Goal: Information Seeking & Learning: Learn about a topic

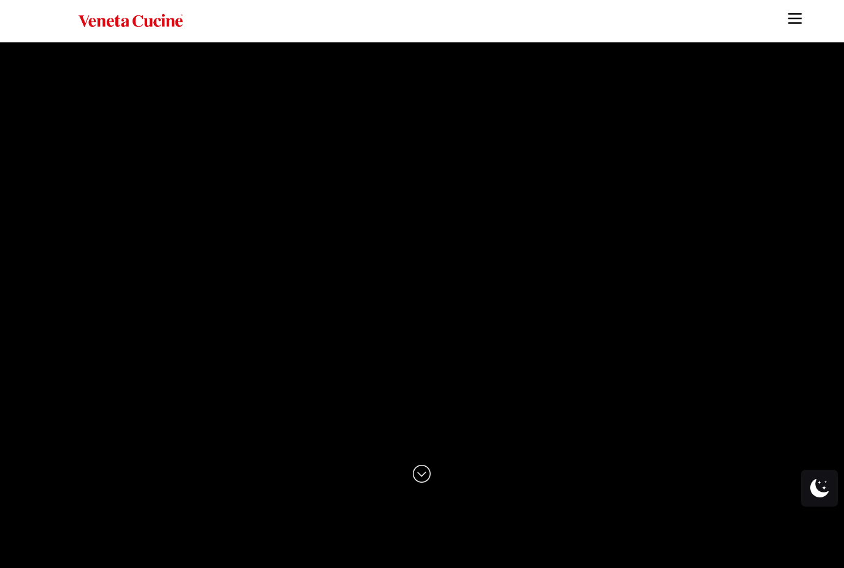
click at [788, 20] on img "Site" at bounding box center [795, 18] width 18 height 18
click at [792, 25] on img "Site" at bounding box center [795, 18] width 18 height 18
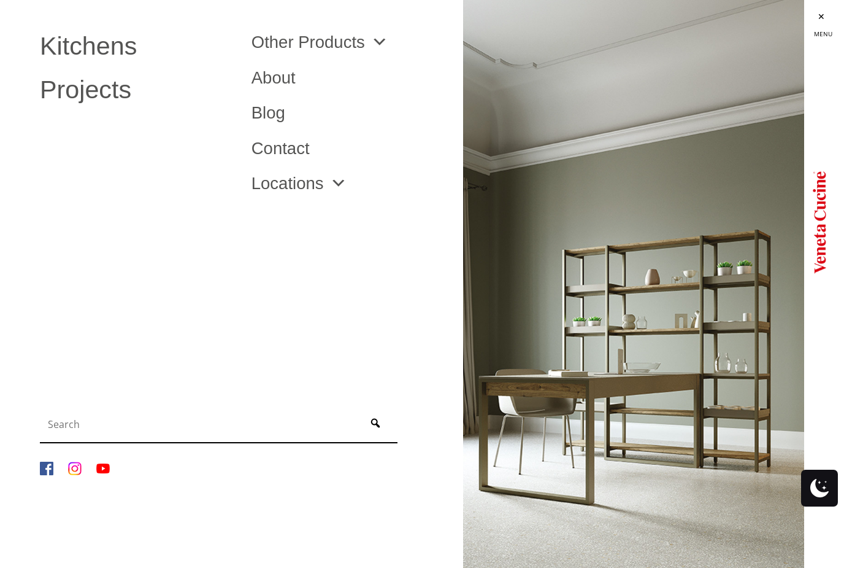
click at [385, 39] on span "Site" at bounding box center [376, 42] width 23 height 17
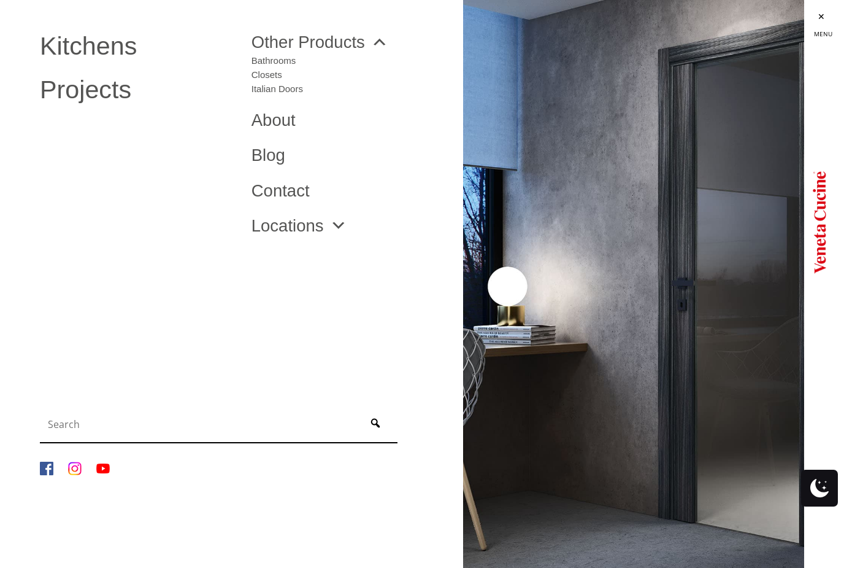
click at [301, 90] on link "Italian Doors" at bounding box center [278, 86] width 52 height 14
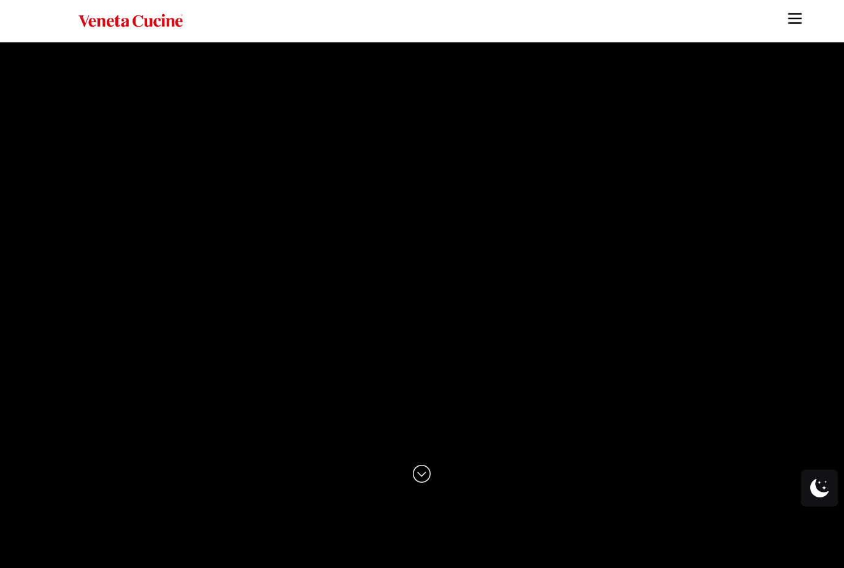
click at [801, 12] on img "Site" at bounding box center [795, 18] width 18 height 18
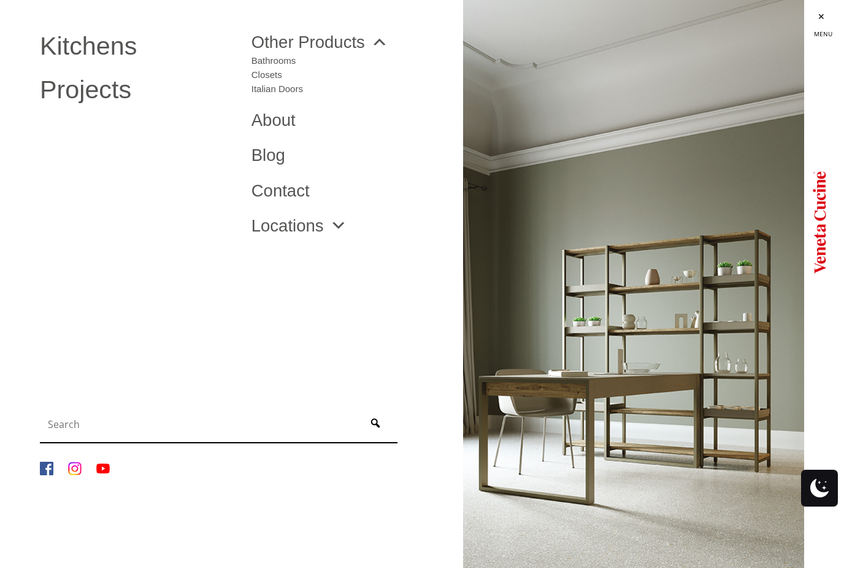
click at [283, 107] on li "About" at bounding box center [348, 120] width 212 height 36
click at [290, 118] on link "About" at bounding box center [348, 120] width 193 height 17
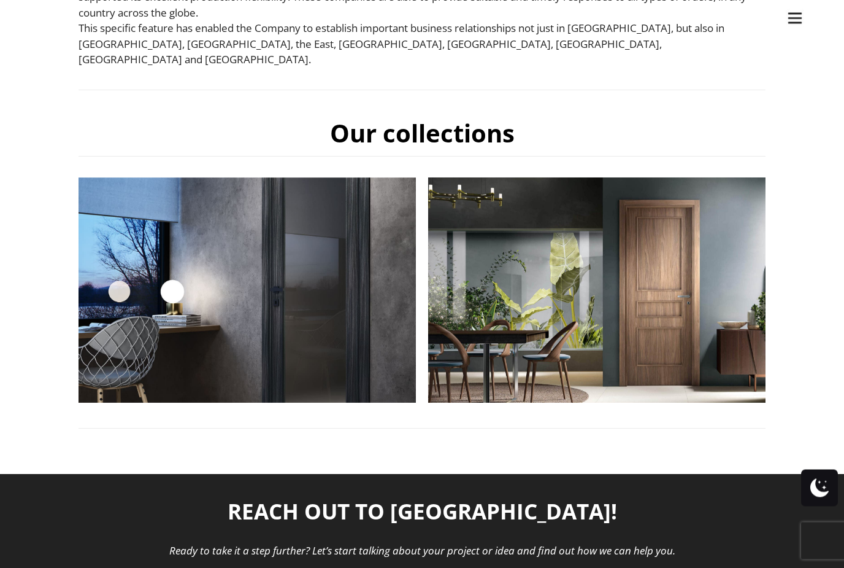
scroll to position [440, 0]
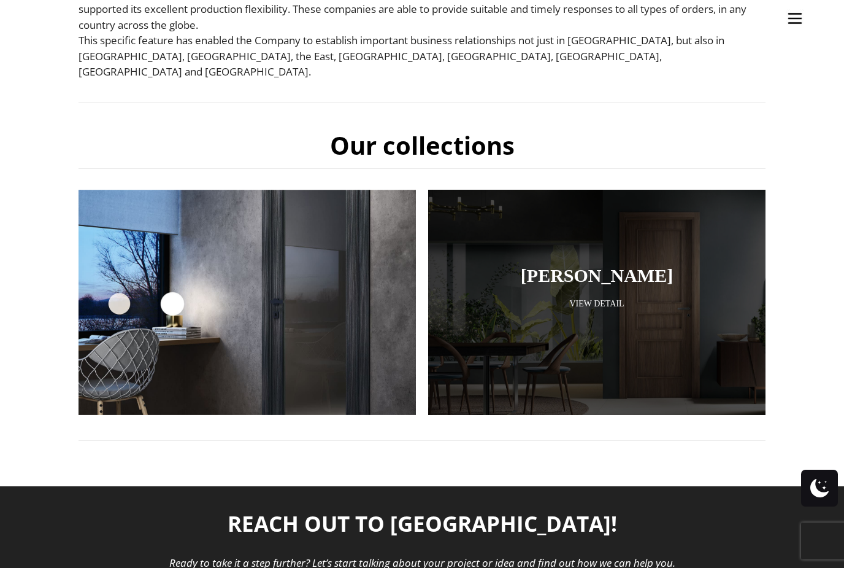
click at [607, 298] on link "View Detail" at bounding box center [597, 304] width 276 height 12
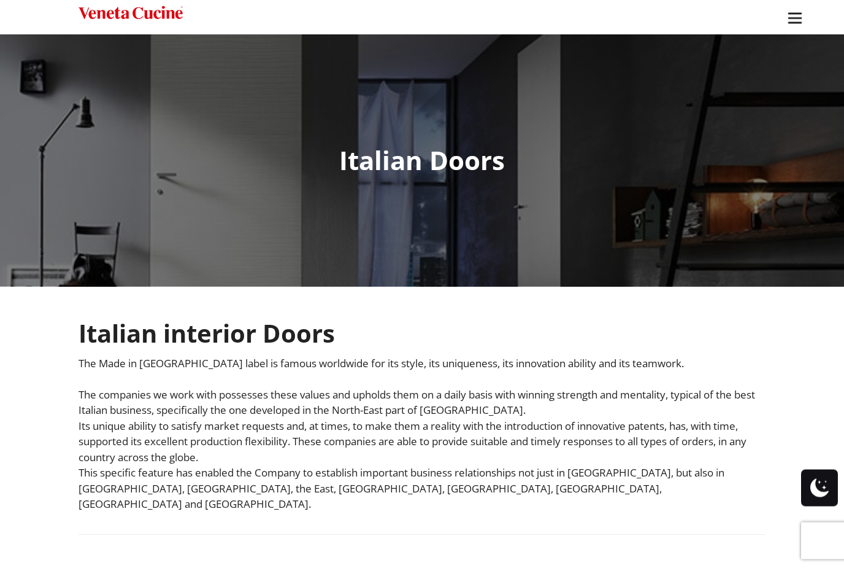
scroll to position [0, 0]
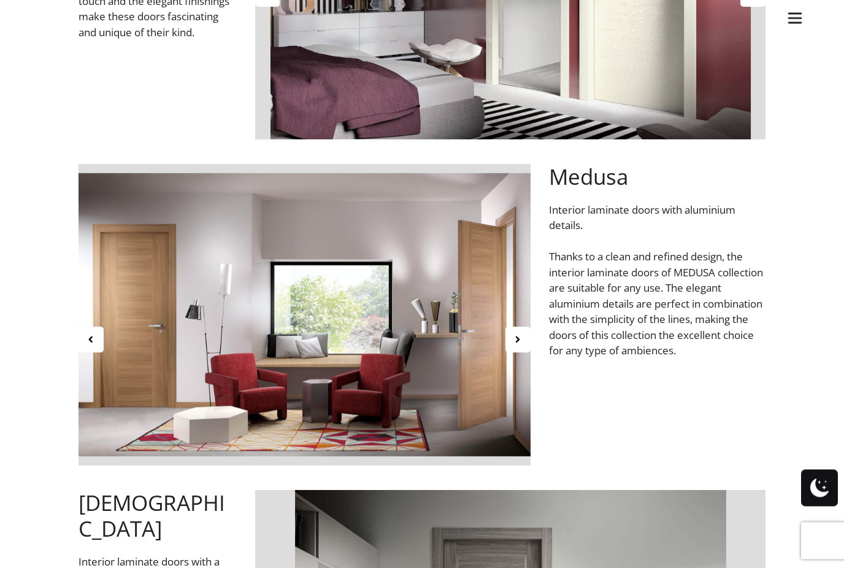
scroll to position [2189, 0]
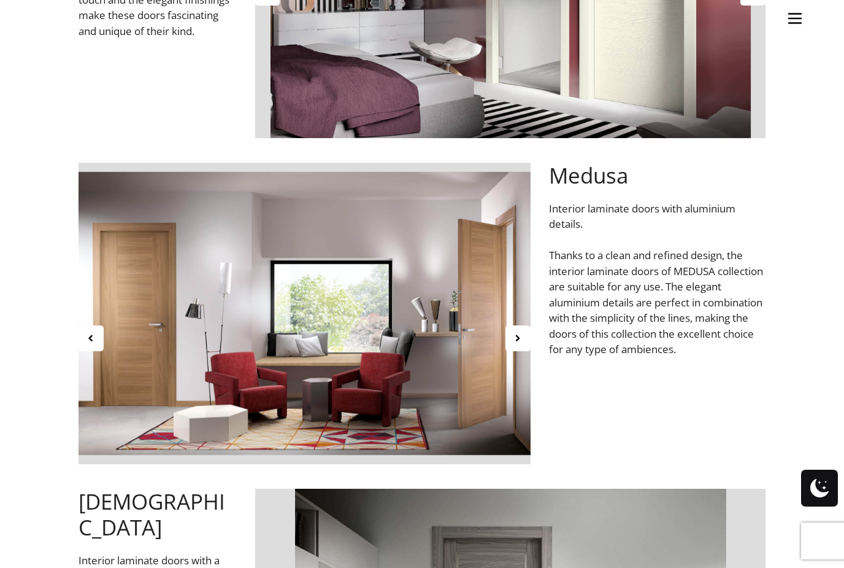
click at [515, 336] on icon at bounding box center [518, 338] width 10 height 10
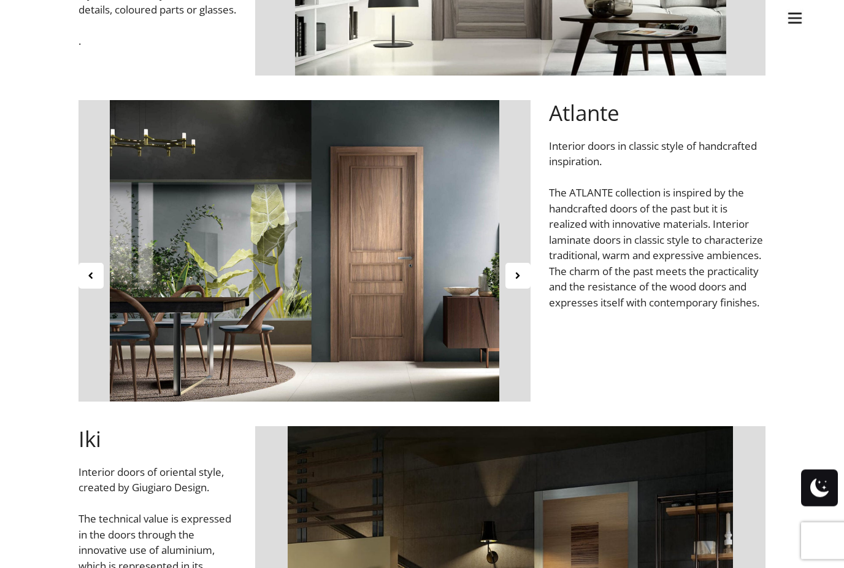
scroll to position [2943, 0]
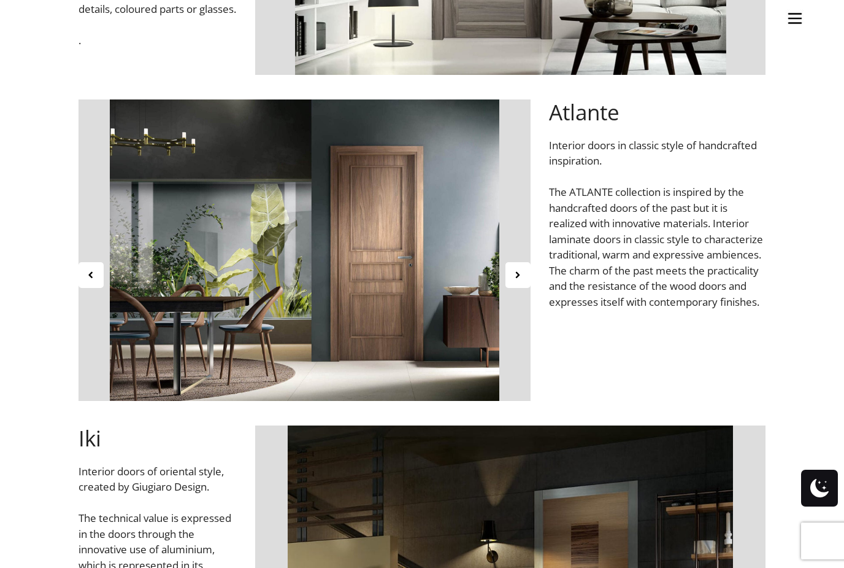
click at [514, 270] on icon at bounding box center [518, 274] width 10 height 10
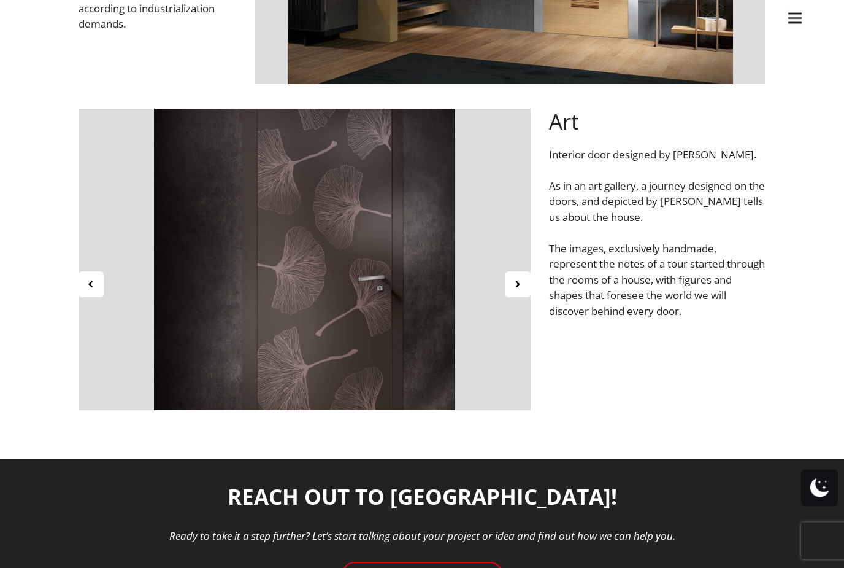
scroll to position [3630, 0]
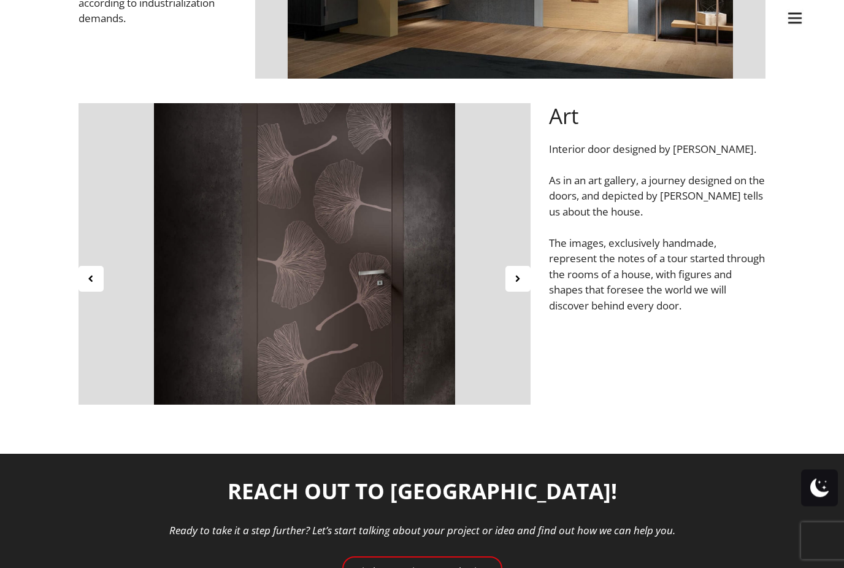
click at [518, 281] on icon at bounding box center [518, 279] width 10 height 10
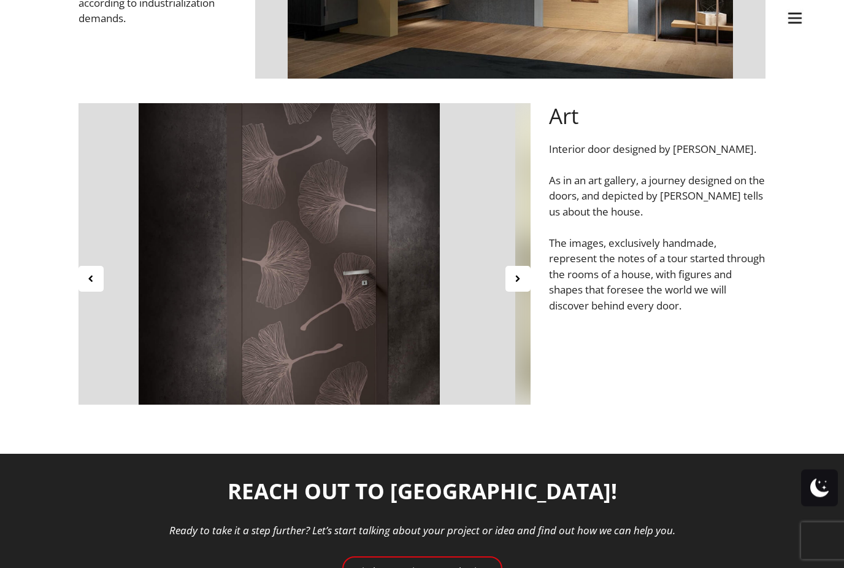
scroll to position [3631, 0]
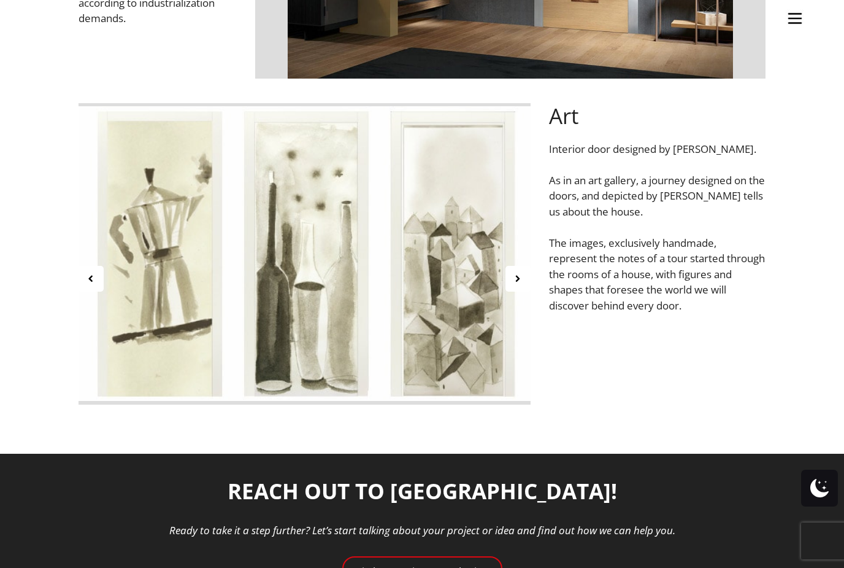
click at [515, 282] on icon at bounding box center [518, 278] width 10 height 10
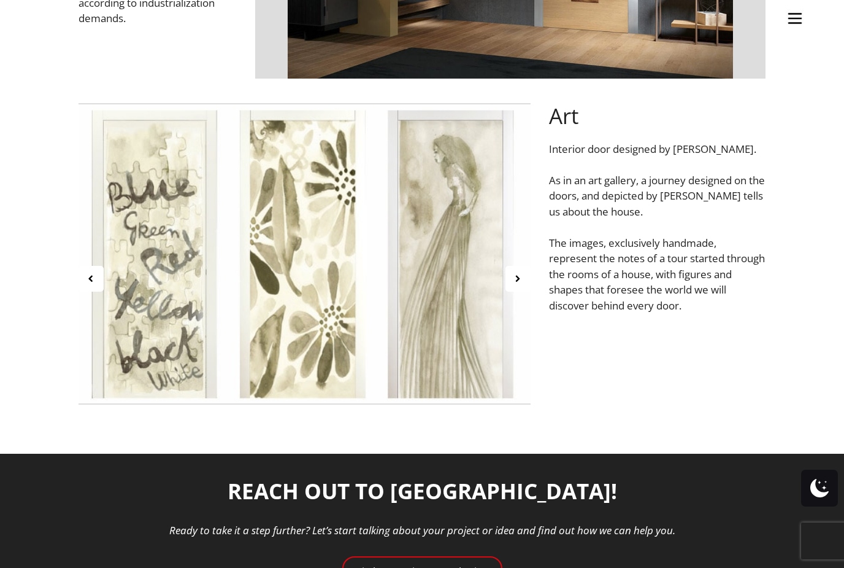
click at [522, 280] on icon at bounding box center [518, 278] width 10 height 10
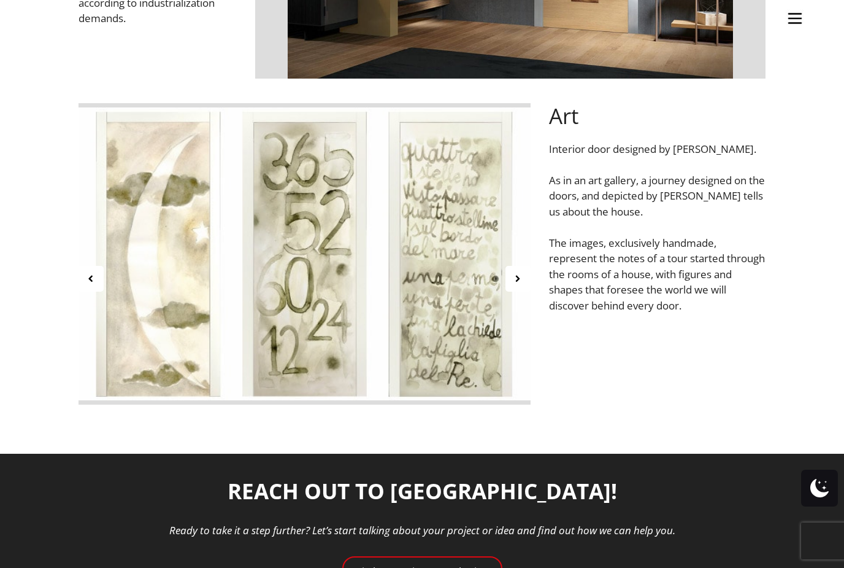
click at [528, 272] on div at bounding box center [518, 279] width 25 height 26
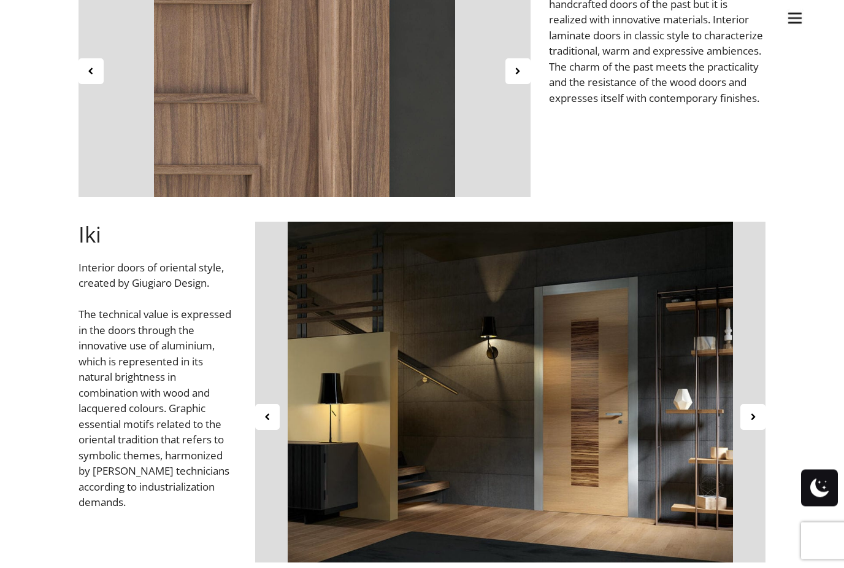
scroll to position [3147, 0]
click at [747, 415] on div at bounding box center [753, 417] width 25 height 26
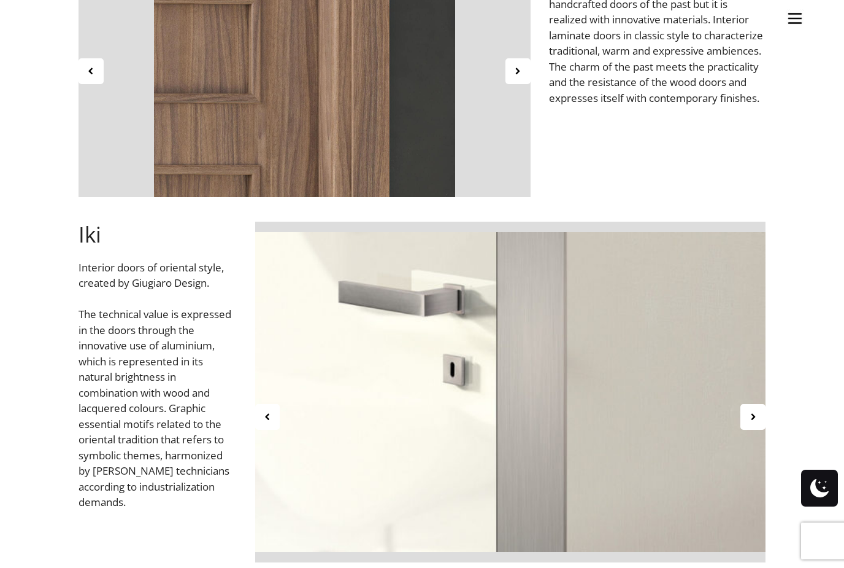
click at [755, 412] on icon at bounding box center [753, 416] width 10 height 10
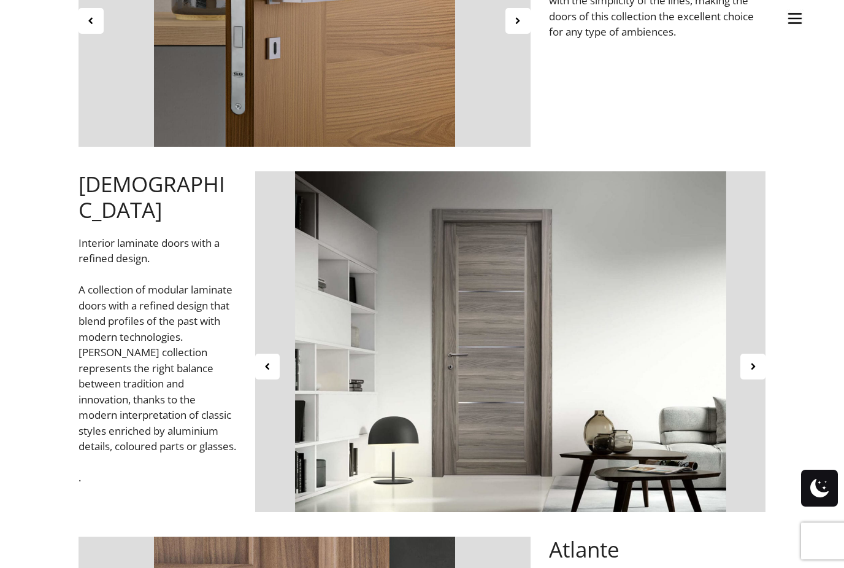
scroll to position [2506, 0]
click at [755, 365] on icon at bounding box center [753, 366] width 10 height 10
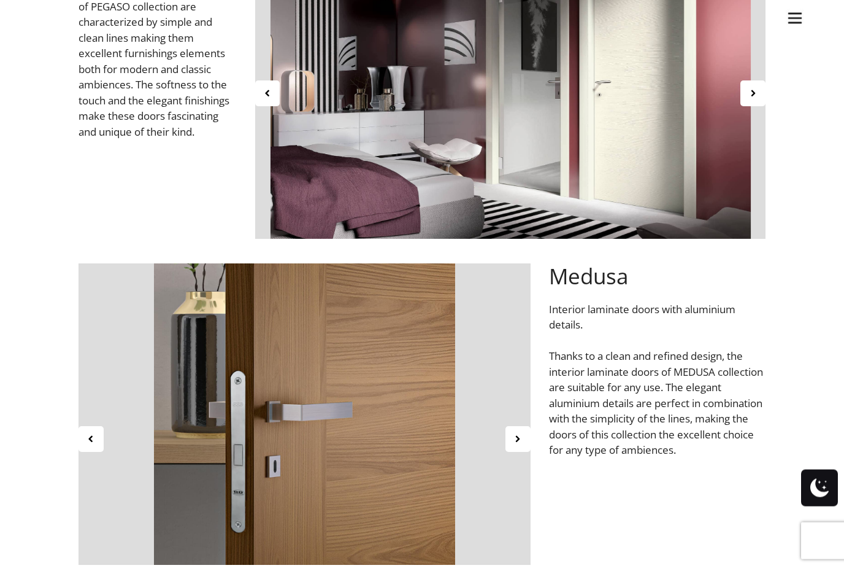
scroll to position [2089, 0]
click at [524, 440] on div at bounding box center [518, 439] width 25 height 26
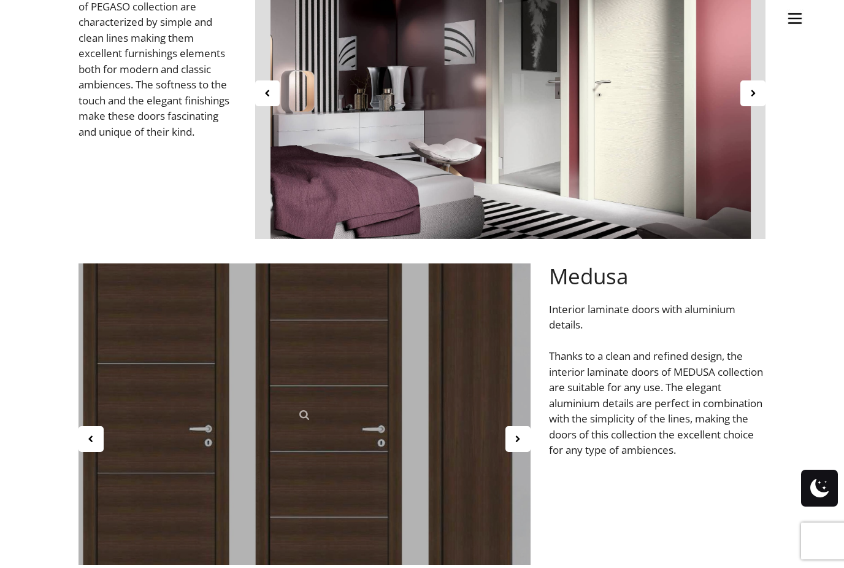
click at [90, 433] on icon at bounding box center [91, 438] width 10 height 10
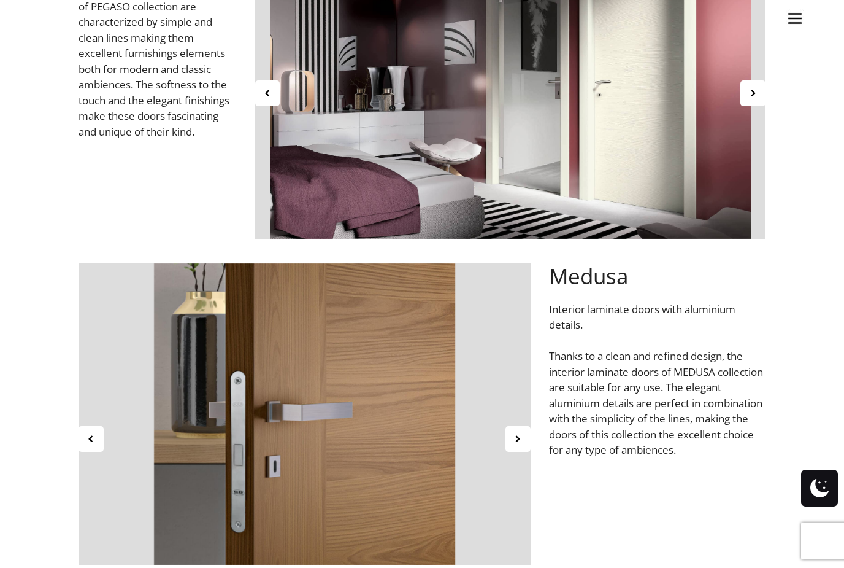
click at [96, 431] on div at bounding box center [91, 439] width 25 height 26
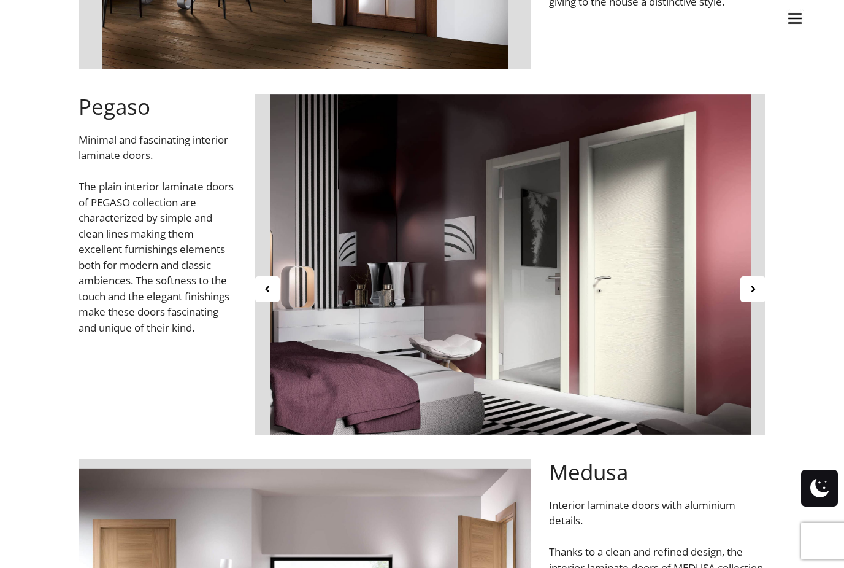
scroll to position [1890, 0]
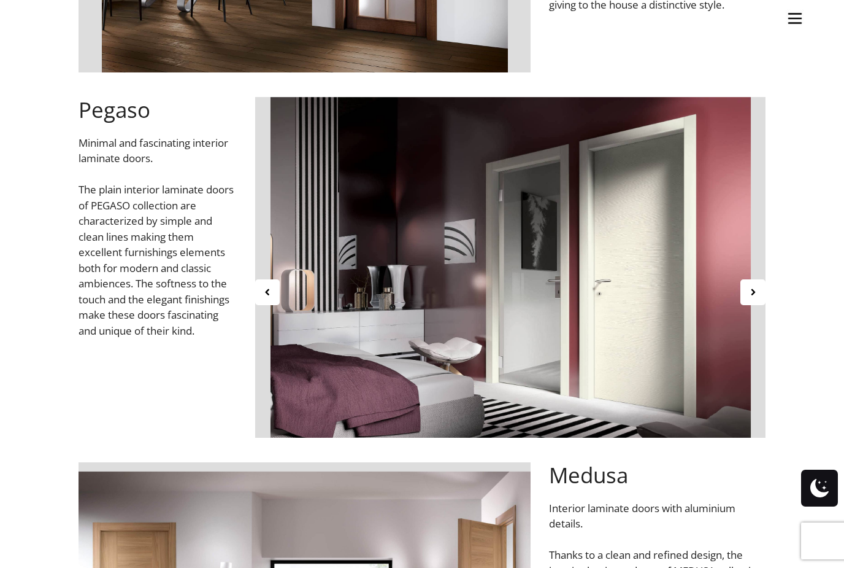
click at [753, 296] on div at bounding box center [753, 292] width 25 height 26
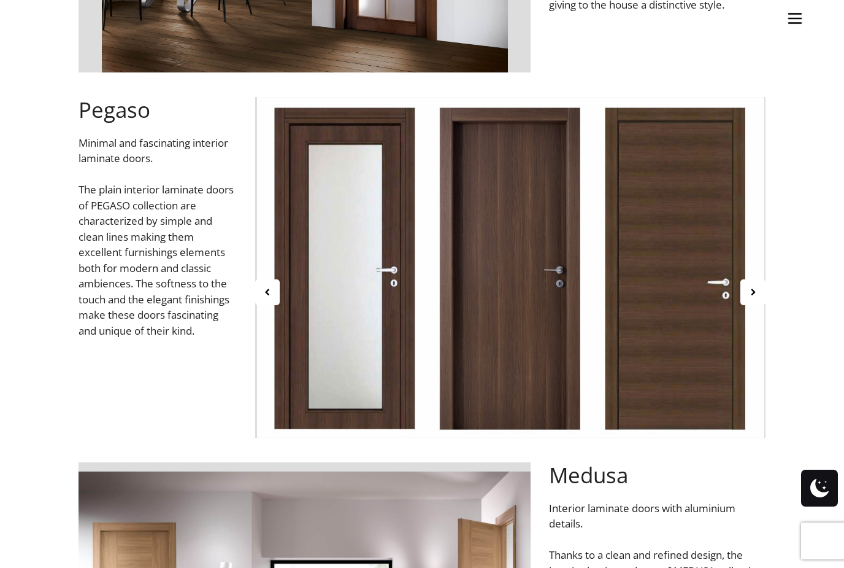
click at [747, 298] on div at bounding box center [753, 292] width 25 height 26
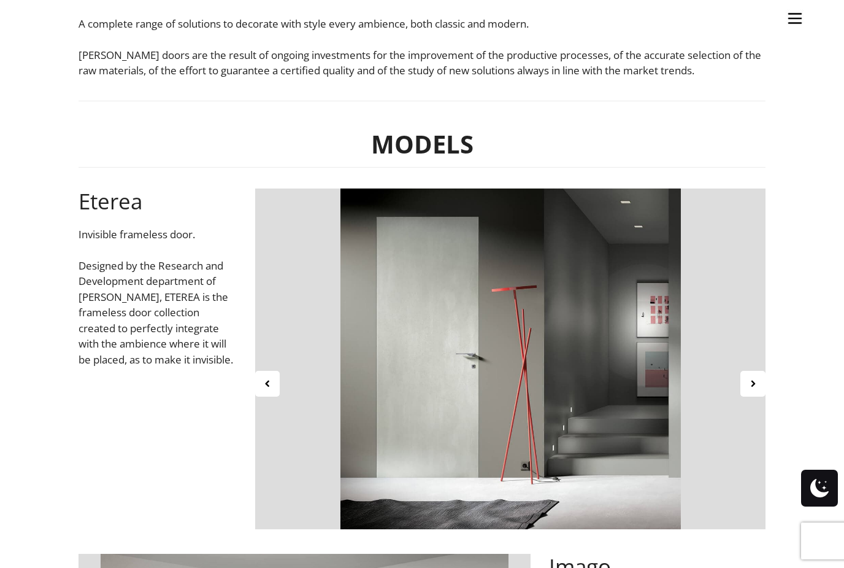
scroll to position [423, 0]
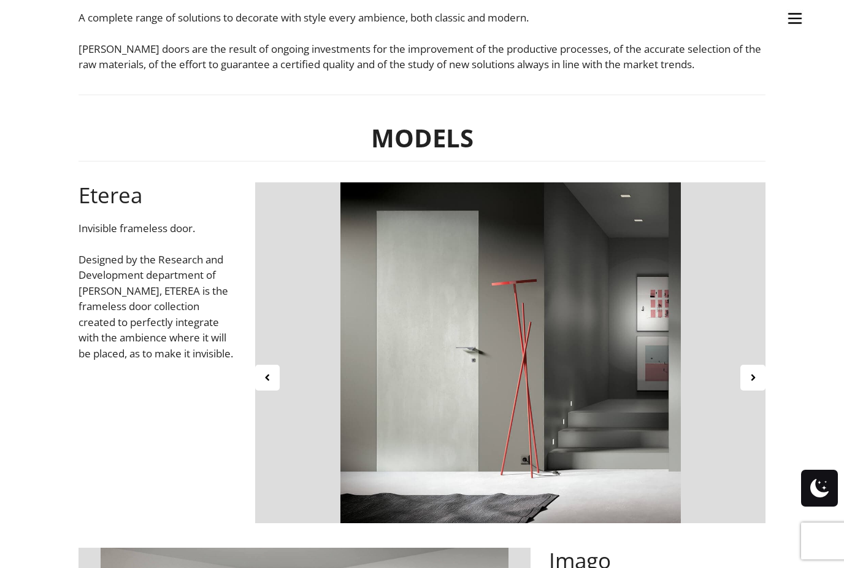
click at [750, 383] on div at bounding box center [753, 377] width 25 height 26
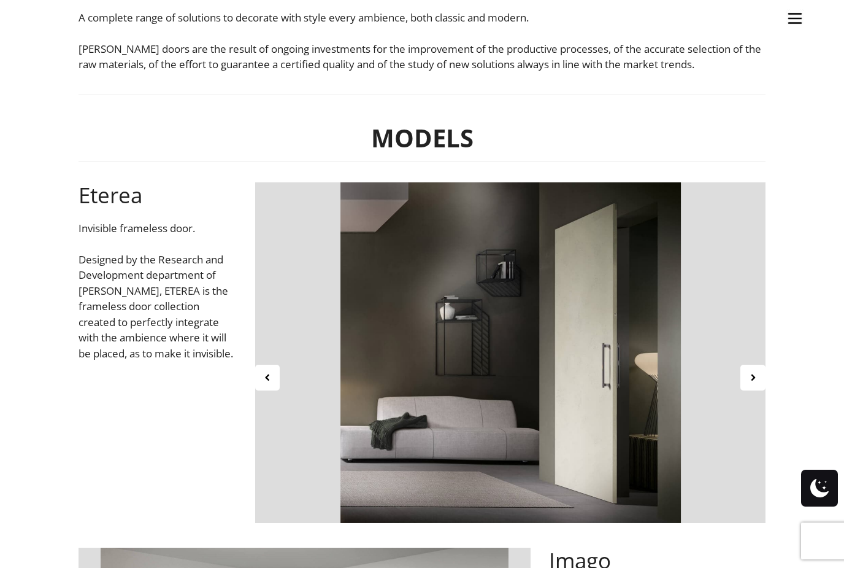
click at [753, 385] on div at bounding box center [753, 377] width 25 height 26
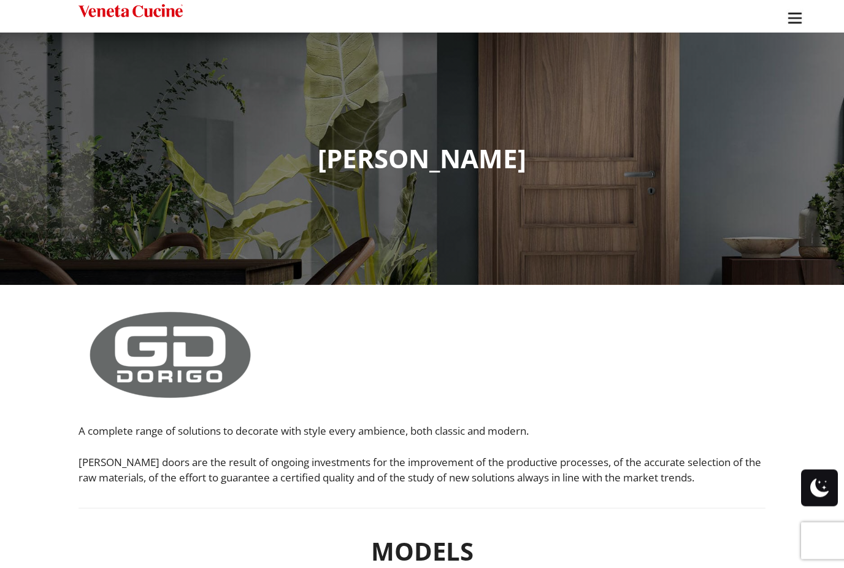
scroll to position [0, 0]
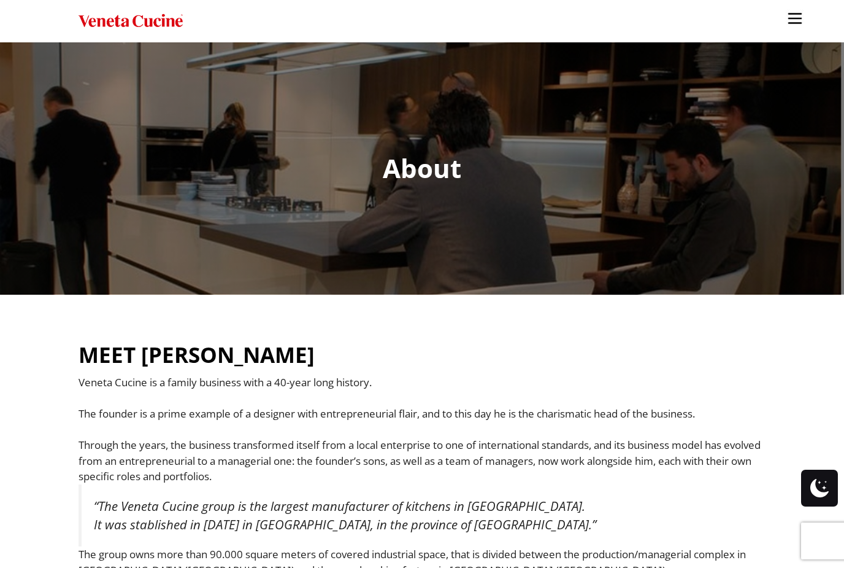
click at [791, 20] on img "Site" at bounding box center [795, 18] width 18 height 18
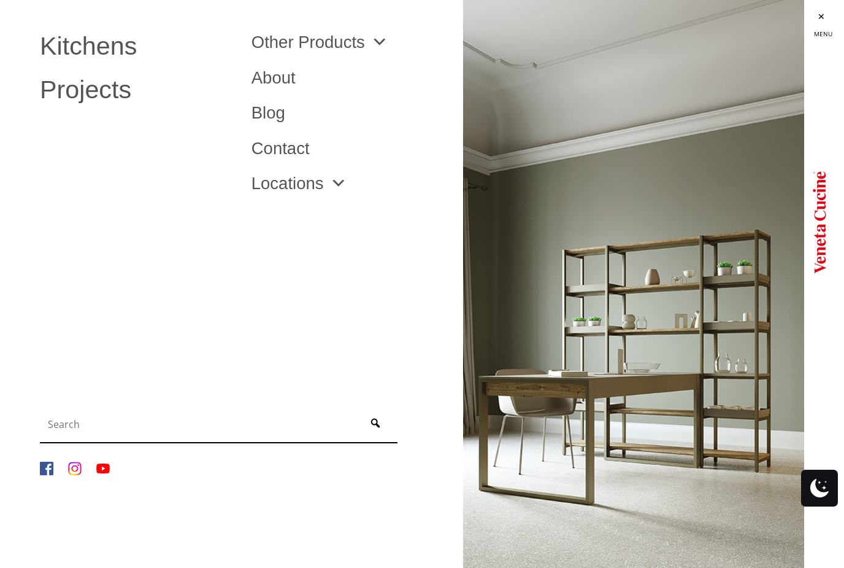
click at [278, 106] on link "Blog" at bounding box center [348, 112] width 193 height 17
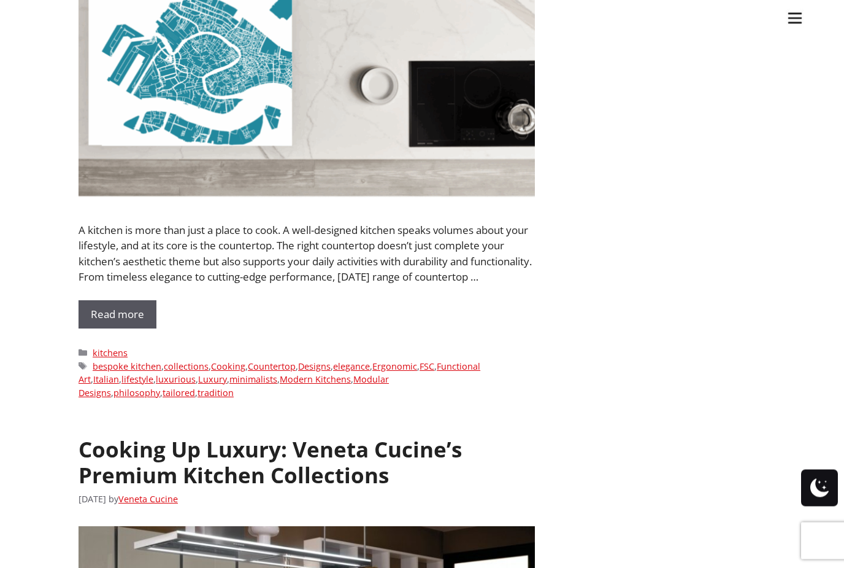
scroll to position [2225, 0]
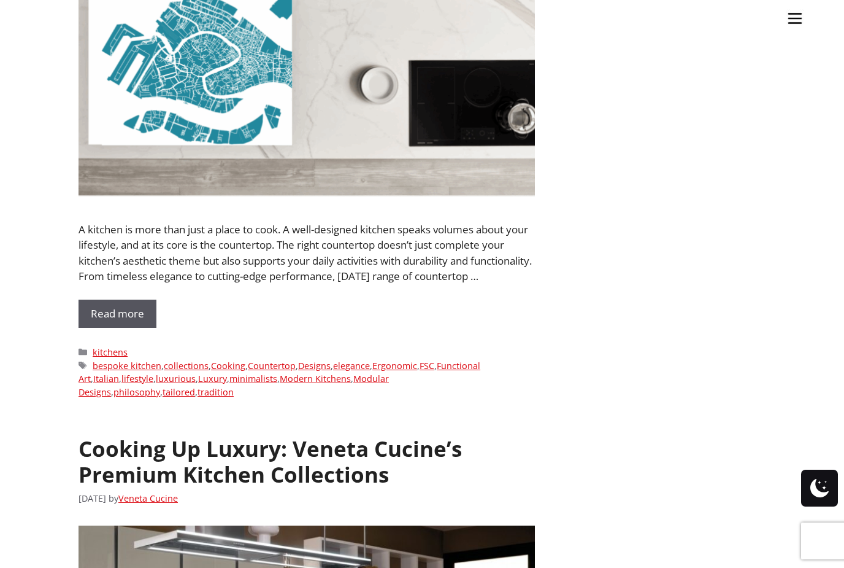
click at [123, 308] on link "Read more" at bounding box center [118, 313] width 78 height 28
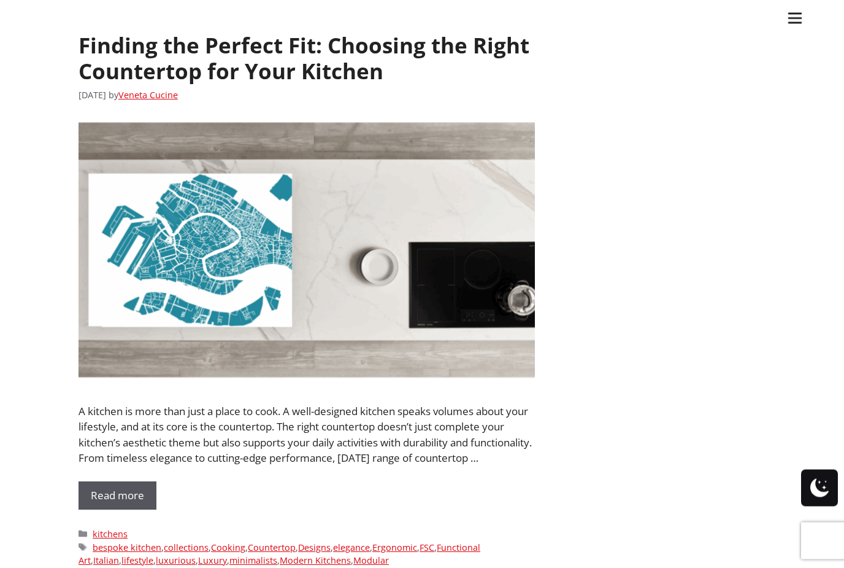
scroll to position [2066, 0]
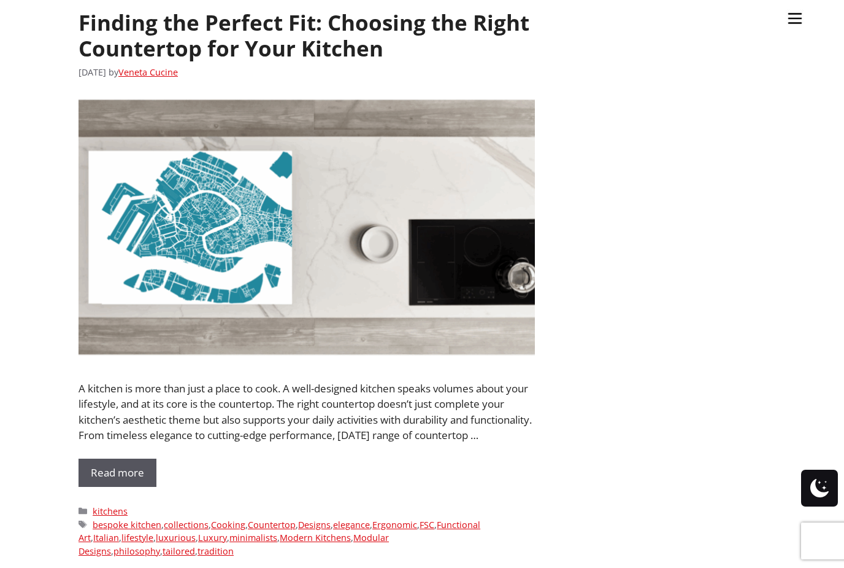
click at [121, 471] on link "Read more" at bounding box center [118, 472] width 78 height 28
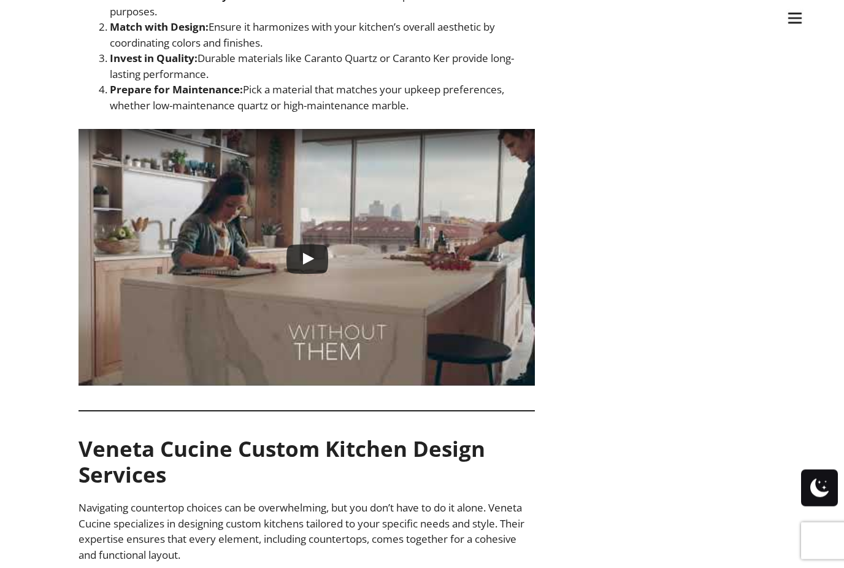
scroll to position [2870, 0]
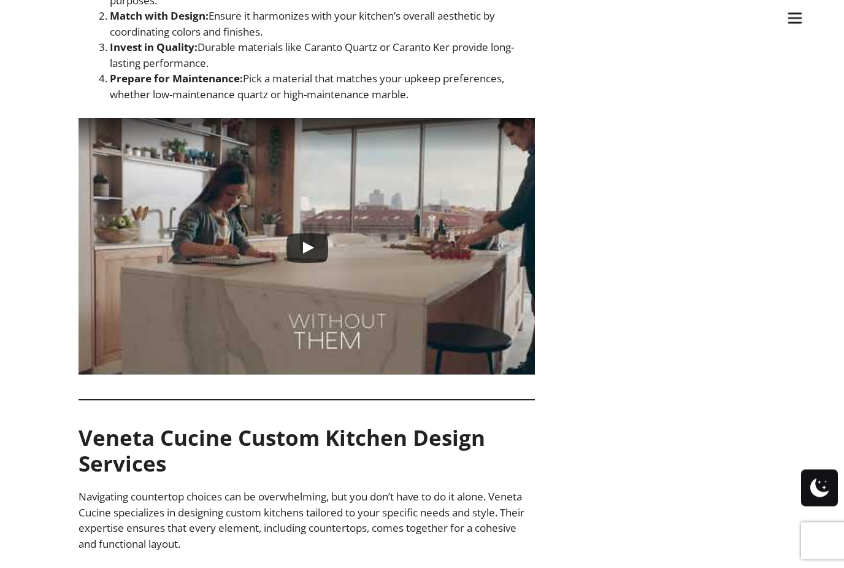
click at [305, 247] on div at bounding box center [307, 247] width 54 height 39
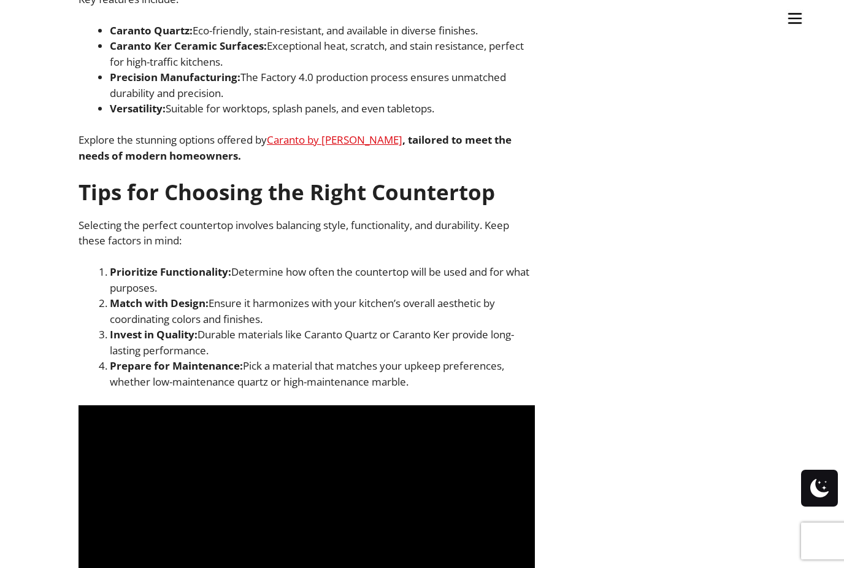
scroll to position [2569, 0]
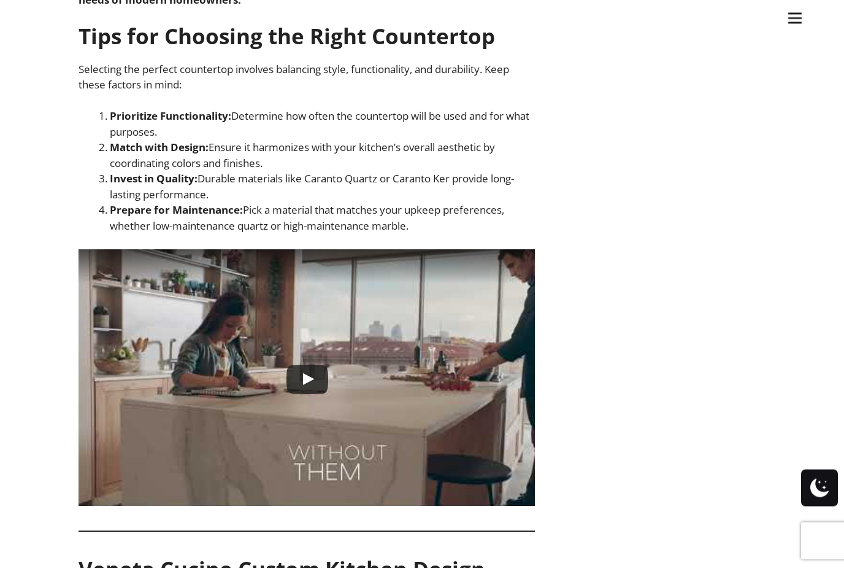
scroll to position [2817, 0]
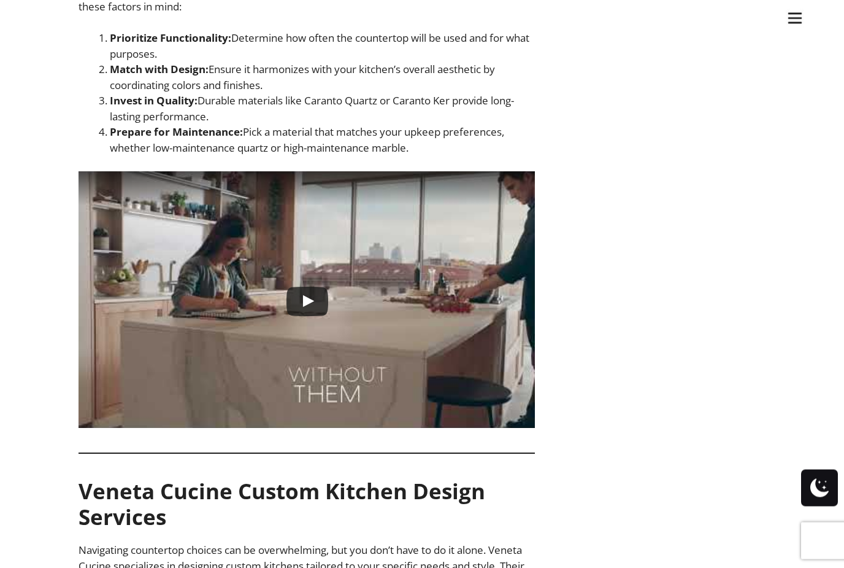
click at [304, 296] on div at bounding box center [307, 300] width 54 height 39
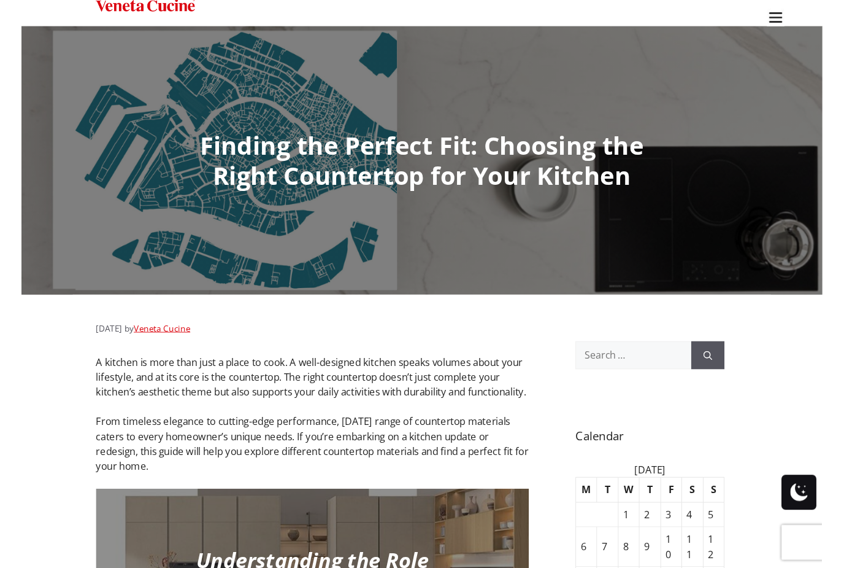
scroll to position [2834, 0]
